Goal: Obtain resource: Obtain resource

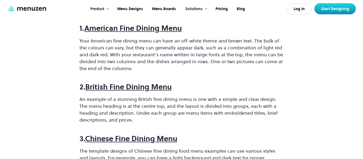
scroll to position [317, 0]
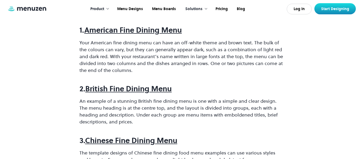
click at [147, 31] on strong "American Fine Dining Menu" at bounding box center [132, 30] width 97 height 10
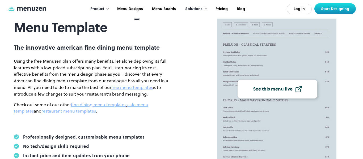
scroll to position [55, 0]
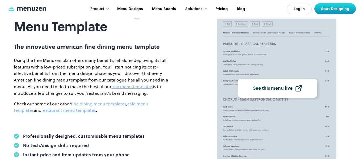
click at [284, 94] on link "See this menu live" at bounding box center [277, 88] width 80 height 19
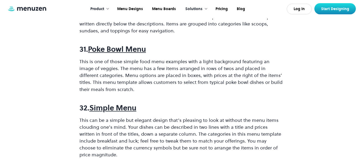
scroll to position [3335, 0]
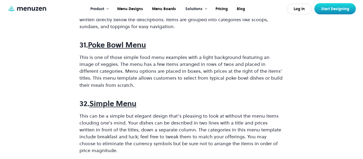
click at [106, 101] on strong "Simple Menu" at bounding box center [112, 103] width 47 height 10
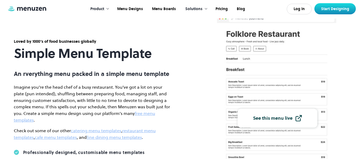
scroll to position [27, 0]
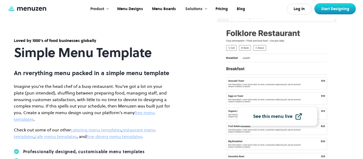
click at [260, 109] on link "See this menu live" at bounding box center [277, 116] width 80 height 19
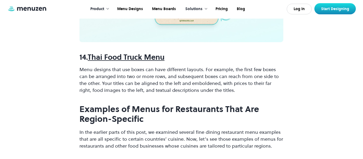
scroll to position [1731, 0]
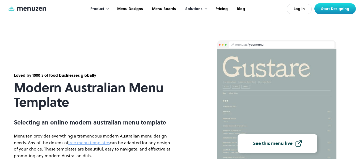
click at [260, 136] on link "See this menu live" at bounding box center [277, 143] width 80 height 19
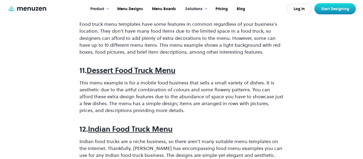
scroll to position [1402, 0]
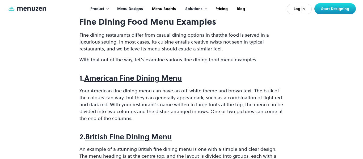
scroll to position [265, 0]
